Goal: Information Seeking & Learning: Understand process/instructions

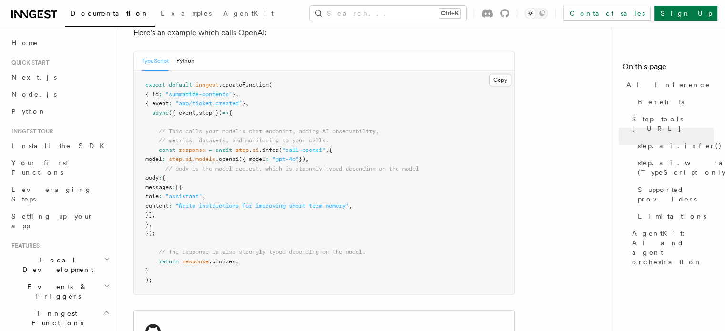
scroll to position [550, 0]
drag, startPoint x: 286, startPoint y: 138, endPoint x: 330, endPoint y: 139, distance: 43.8
click at [325, 146] on span ""call-openai"" at bounding box center [303, 149] width 43 height 7
copy span ""call-openai""
click at [162, 155] on span "model" at bounding box center [153, 158] width 17 height 7
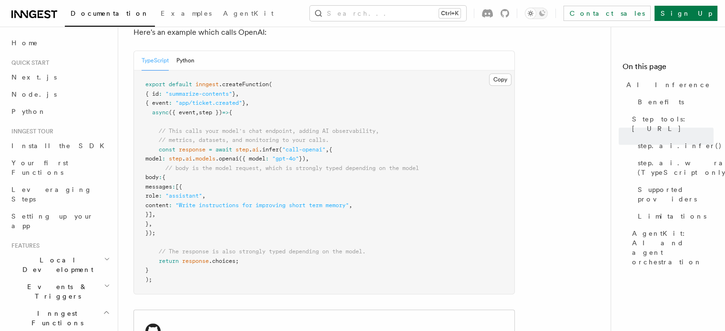
click at [162, 155] on span "model" at bounding box center [153, 158] width 17 height 7
copy span "model"
drag, startPoint x: 190, startPoint y: 147, endPoint x: 333, endPoint y: 148, distance: 143.4
click at [309, 155] on span "model : step . ai . models .openai ({ model : "gpt-4o" }) ," at bounding box center [226, 158] width 163 height 7
click at [239, 155] on span ".openai" at bounding box center [226, 158] width 23 height 7
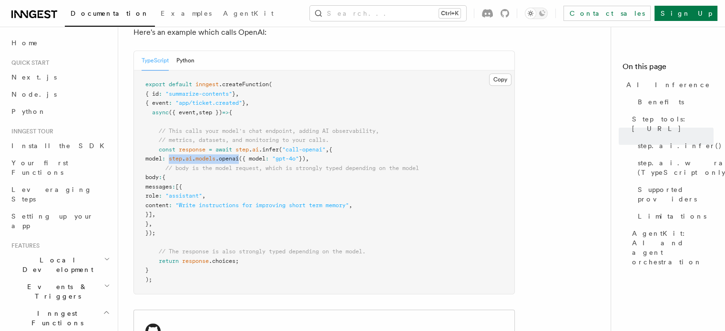
copy span "step . ai . models .openai"
drag, startPoint x: 179, startPoint y: 183, endPoint x: 395, endPoint y: 195, distance: 216.6
click at [395, 195] on pre "export default inngest .createFunction ( { id : "summarize-contents" } , { even…" at bounding box center [324, 182] width 380 height 223
copy code "role : "assistant" , content : "Write instructions for improving short term mem…"
drag, startPoint x: 158, startPoint y: 137, endPoint x: 177, endPoint y: 219, distance: 84.1
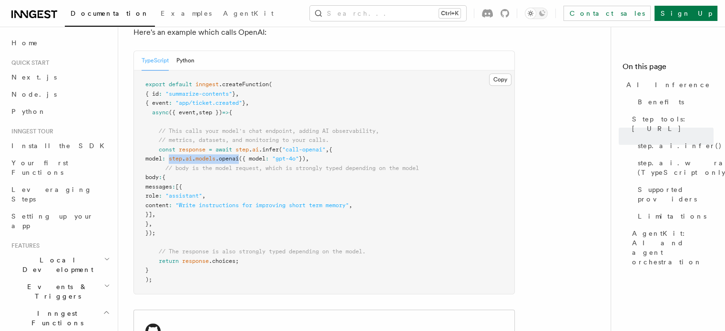
click at [177, 219] on pre "export default inngest .createFunction ( { id : "summarize-contents" } , { even…" at bounding box center [324, 182] width 380 height 223
click at [175, 221] on pre "export default inngest .createFunction ( { id : "summarize-contents" } , { even…" at bounding box center [324, 182] width 380 height 223
drag, startPoint x: 175, startPoint y: 221, endPoint x: 157, endPoint y: 139, distance: 83.9
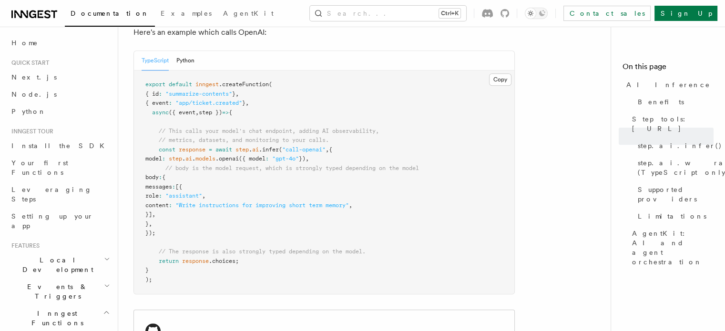
click at [157, 139] on pre "export default inngest .createFunction ( { id : "summarize-contents" } , { even…" at bounding box center [324, 182] width 380 height 223
copy code "const response = await step . ai .infer ( "call-openai" , { model : step . ai .…"
